Goal: Find specific fact: Find specific fact

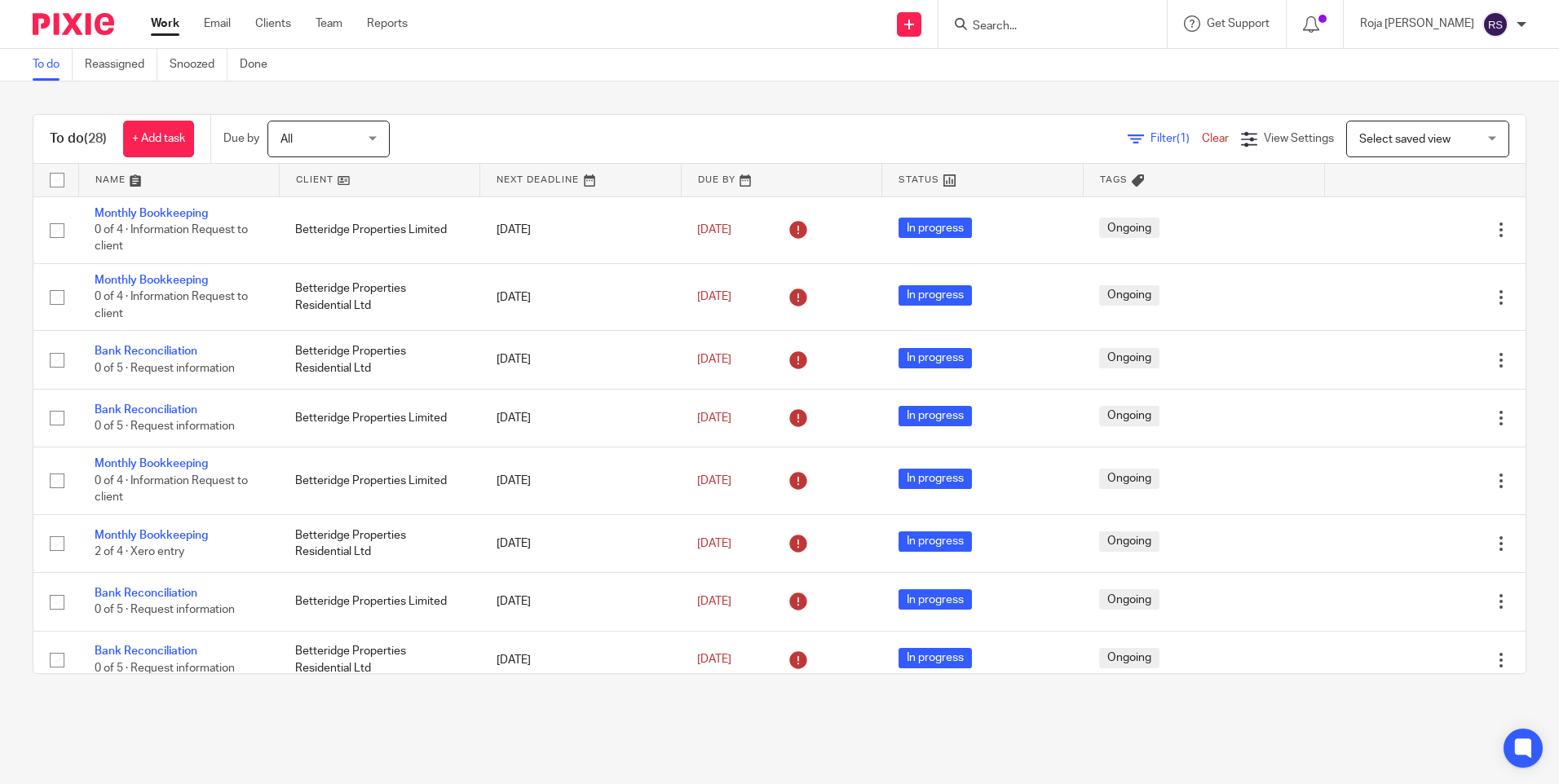
click at [1090, 14] on form at bounding box center [1058, 23] width 173 height 21
click at [1085, 23] on input "Search" at bounding box center [1044, 27] width 146 height 14
click at [1144, 28] on form at bounding box center [1058, 23] width 173 height 21
click at [1118, 20] on input "Search" at bounding box center [1044, 27] width 146 height 14
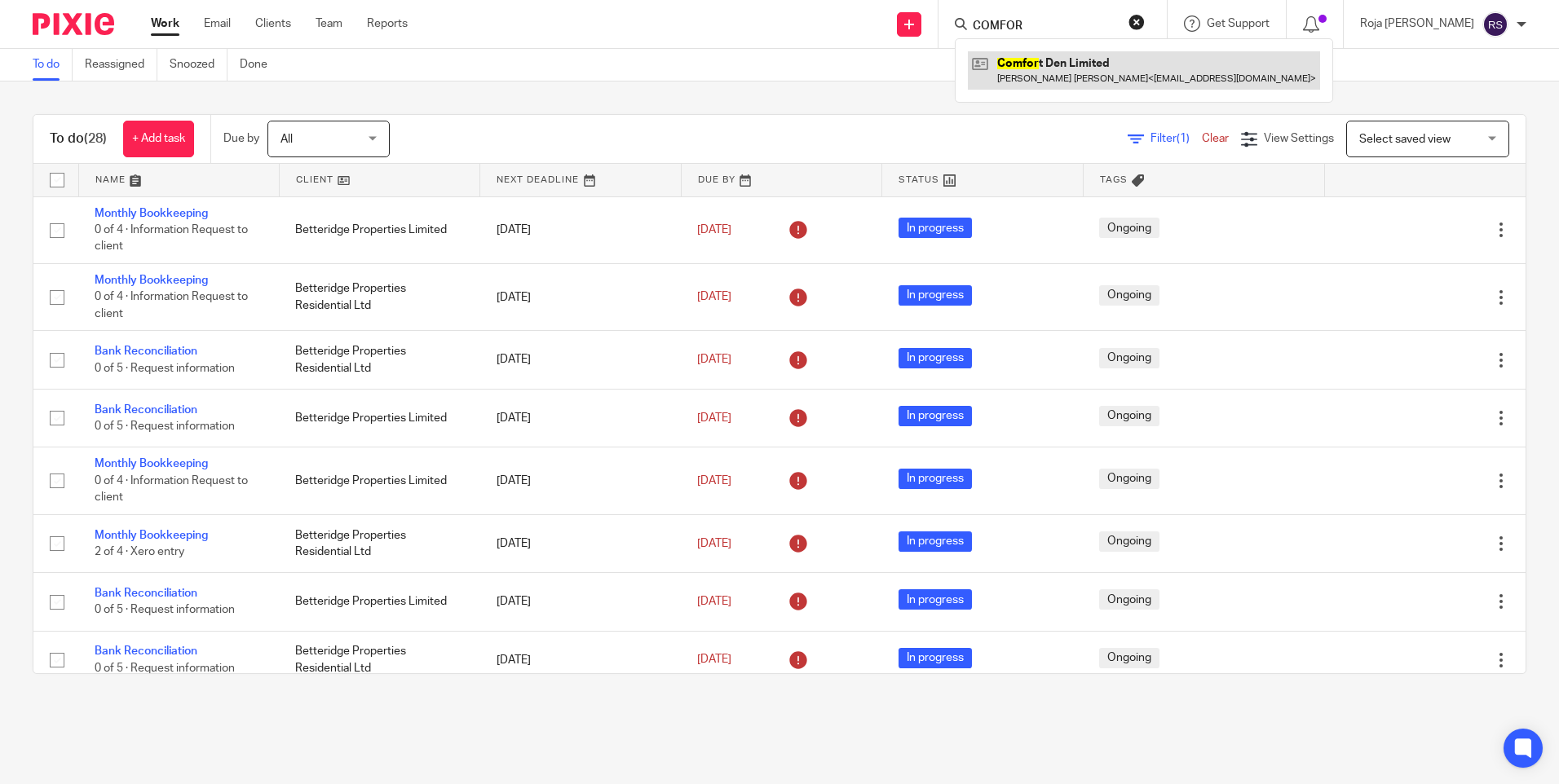
type input "COMFOR"
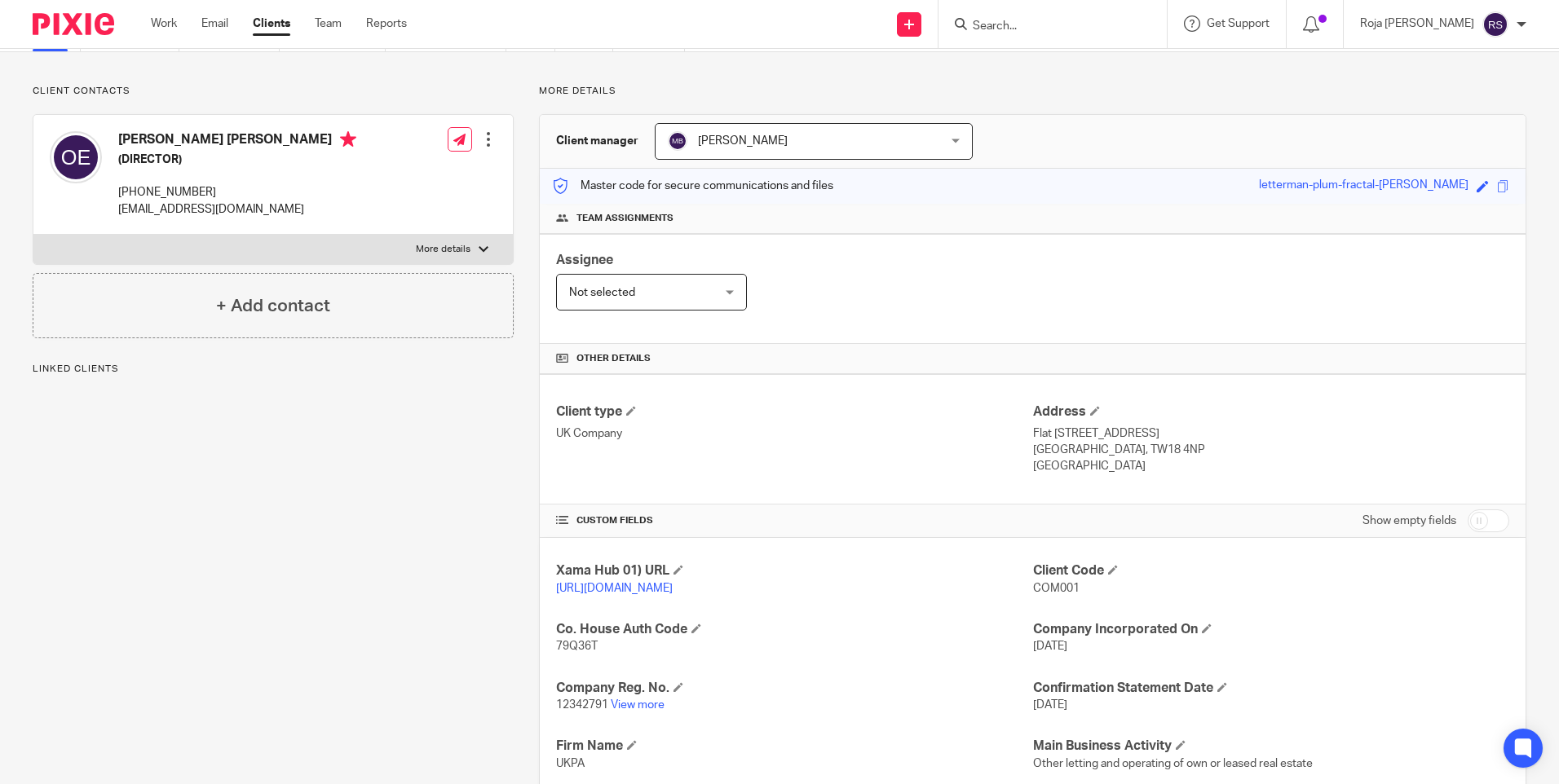
scroll to position [326, 0]
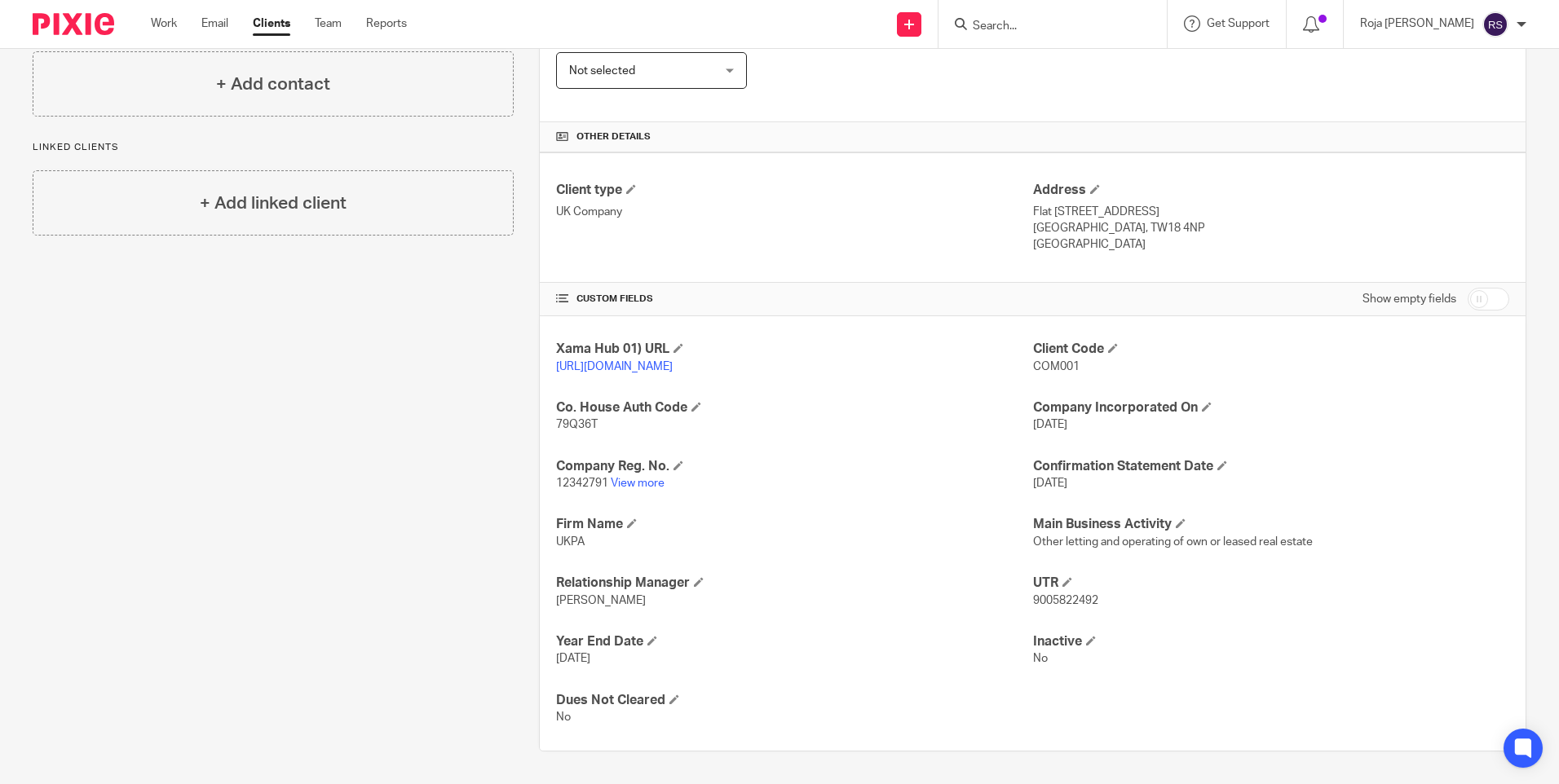
click at [1069, 361] on span "COM001" at bounding box center [1056, 367] width 46 height 12
click at [1068, 361] on span "COM001" at bounding box center [1056, 367] width 46 height 12
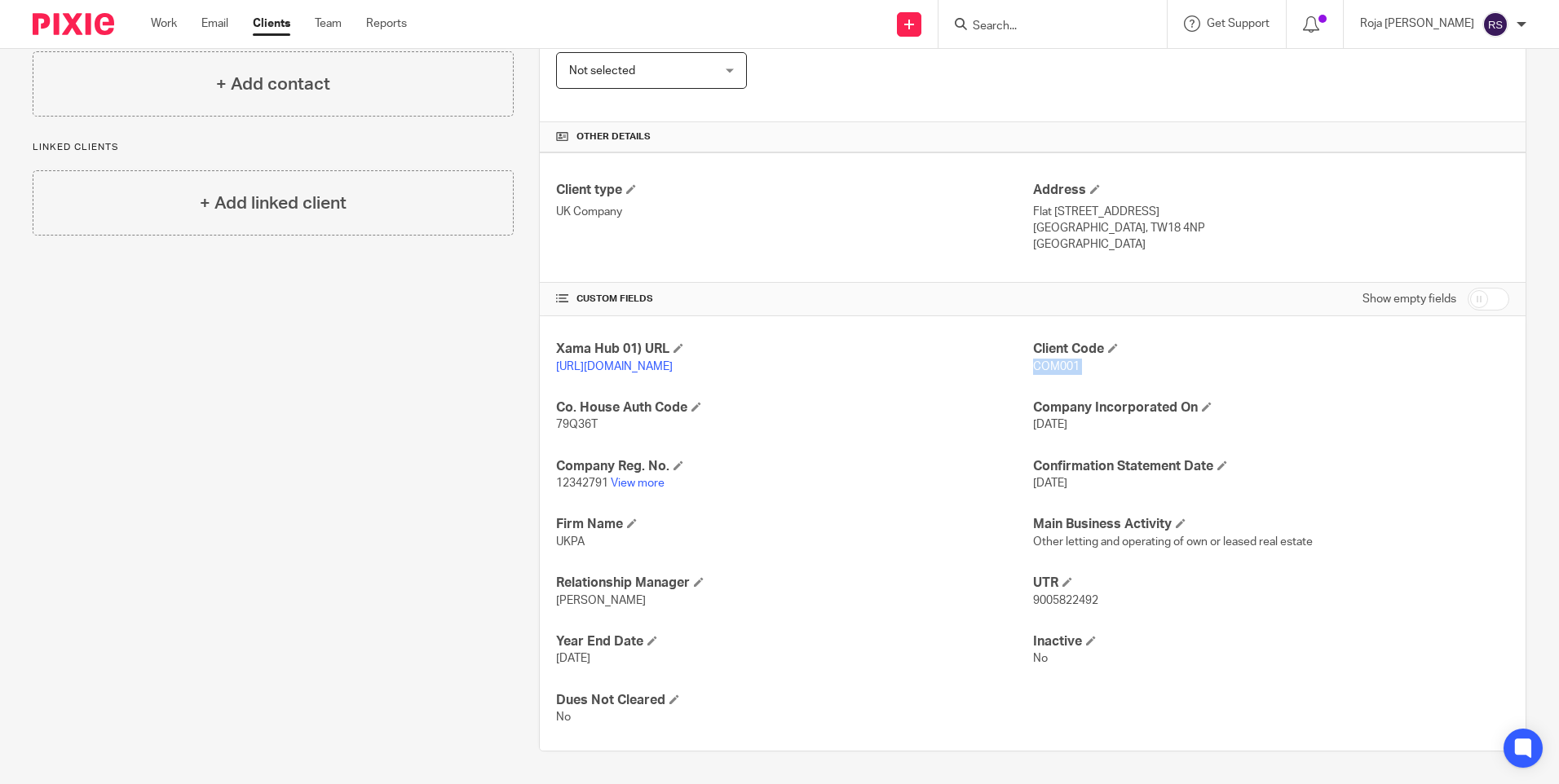
copy p "COM001"
click at [416, 544] on div "Client contacts Osita Patrick Eze (DIRECTOR) +44 7527629143 info@missionwave.co…" at bounding box center [260, 307] width 507 height 889
